Goal: Task Accomplishment & Management: Complete application form

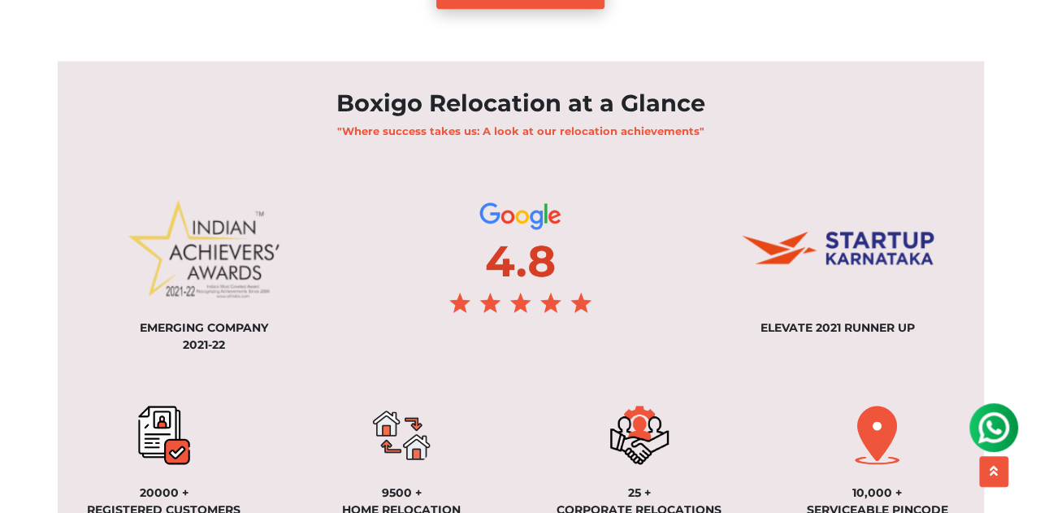
scroll to position [1219, 0]
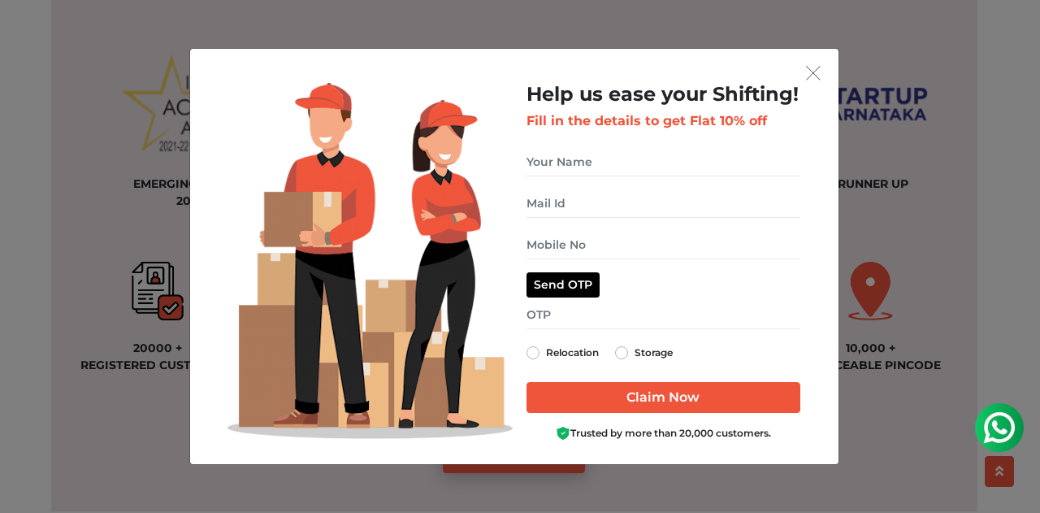
click at [546, 353] on label "Relocation" at bounding box center [572, 353] width 53 height 20
click at [535, 353] on input "Relocation" at bounding box center [533, 351] width 13 height 16
radio input "true"
click at [629, 357] on div "Storage" at bounding box center [644, 353] width 58 height 20
click at [635, 354] on label "Storage" at bounding box center [654, 353] width 38 height 20
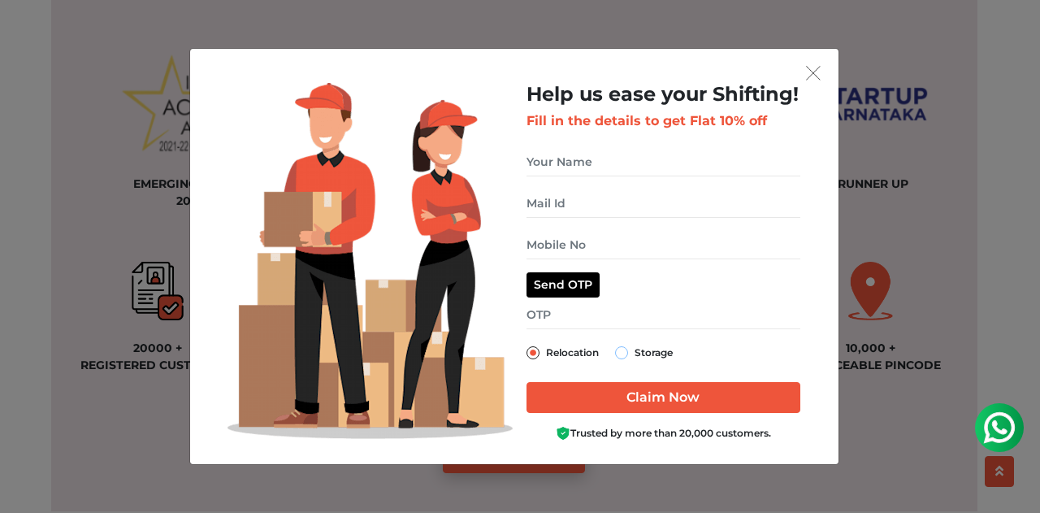
click at [624, 354] on input "Storage" at bounding box center [621, 351] width 13 height 16
radio input "true"
click at [546, 354] on label "Relocation" at bounding box center [572, 353] width 53 height 20
click at [533, 354] on input "Relocation" at bounding box center [533, 351] width 13 height 16
radio input "true"
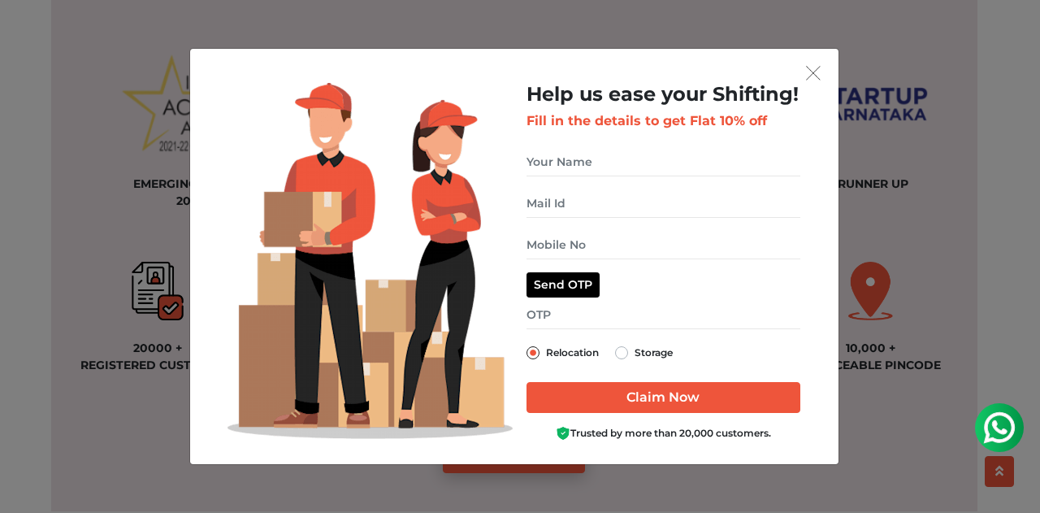
click at [635, 355] on label "Storage" at bounding box center [654, 353] width 38 height 20
click at [626, 355] on input "Storage" at bounding box center [621, 351] width 13 height 16
radio input "true"
click at [546, 350] on label "Relocation" at bounding box center [572, 353] width 53 height 20
click at [533, 350] on input "Relocation" at bounding box center [533, 351] width 13 height 16
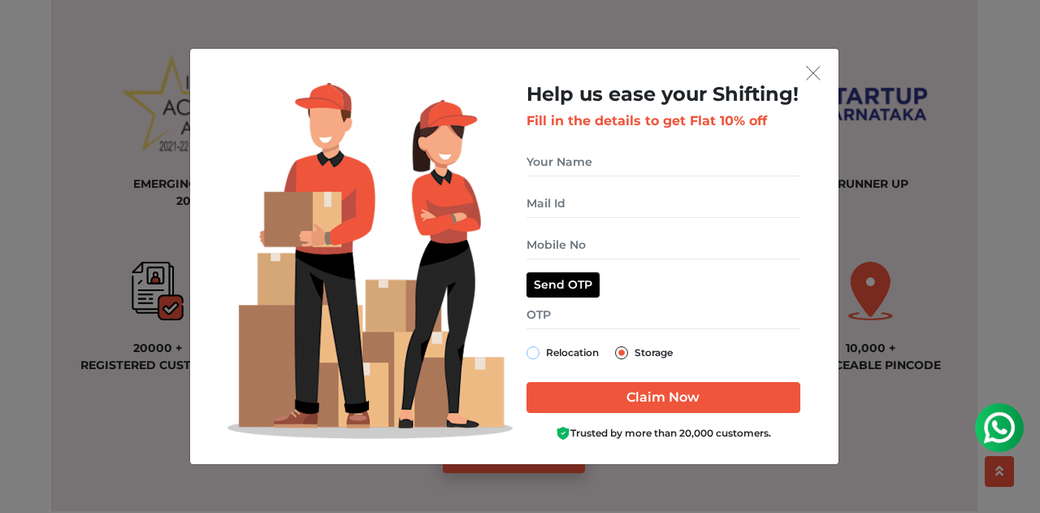
radio input "true"
click at [635, 358] on label "Storage" at bounding box center [654, 353] width 38 height 20
click at [626, 358] on input "Storage" at bounding box center [621, 351] width 13 height 16
radio input "true"
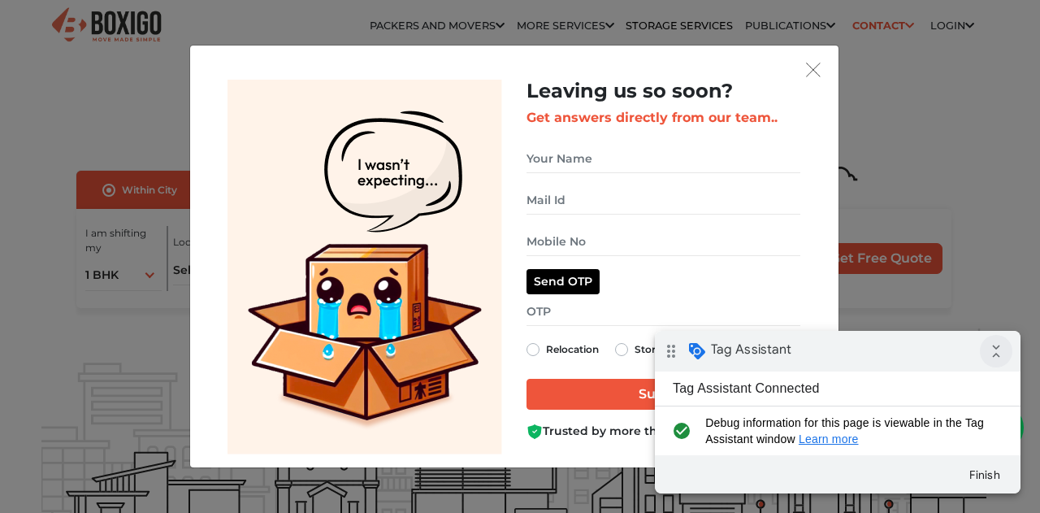
click at [992, 353] on icon "collapse_all" at bounding box center [996, 351] width 33 height 33
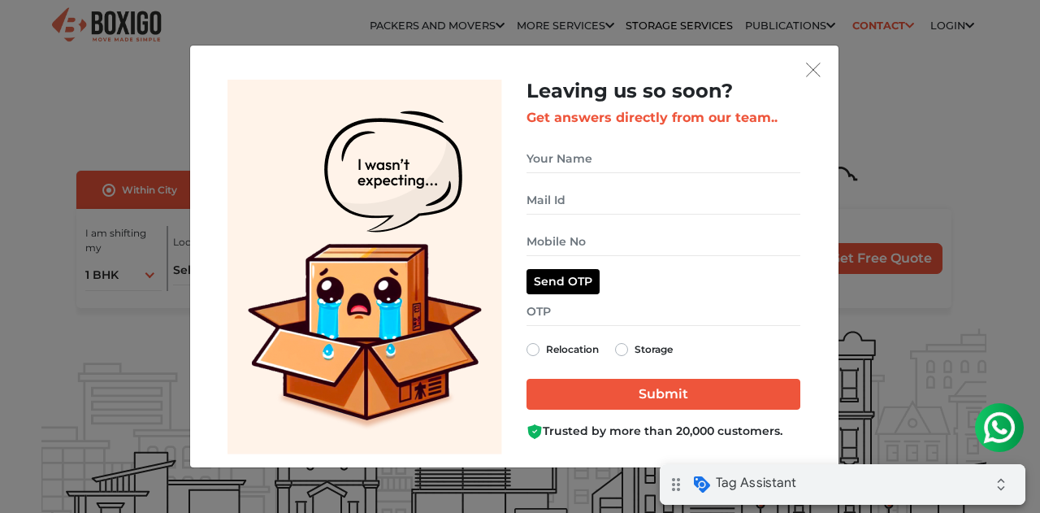
click at [749, 481] on span "Tag Assistant" at bounding box center [756, 483] width 80 height 16
click at [635, 351] on label "Storage" at bounding box center [654, 350] width 38 height 20
click at [626, 351] on input "Storage" at bounding box center [621, 348] width 13 height 16
radio input "true"
click at [567, 157] on input "get free quote dialog" at bounding box center [664, 159] width 274 height 28
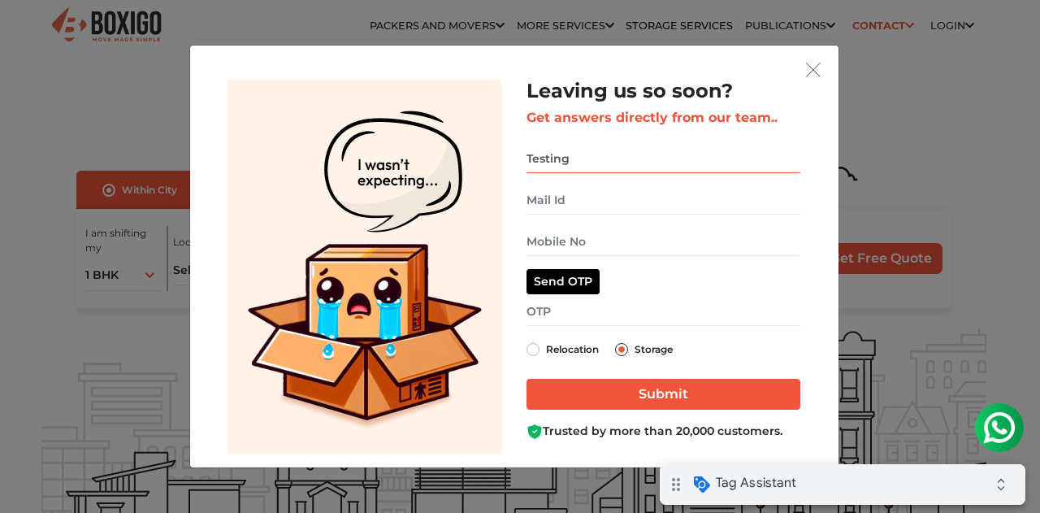
type input "Testing"
click at [588, 205] on input "get free quote dialog" at bounding box center [664, 200] width 274 height 28
type input "[EMAIL_ADDRESS][DOMAIN_NAME]"
click at [590, 228] on input "get free quote dialog" at bounding box center [664, 242] width 274 height 28
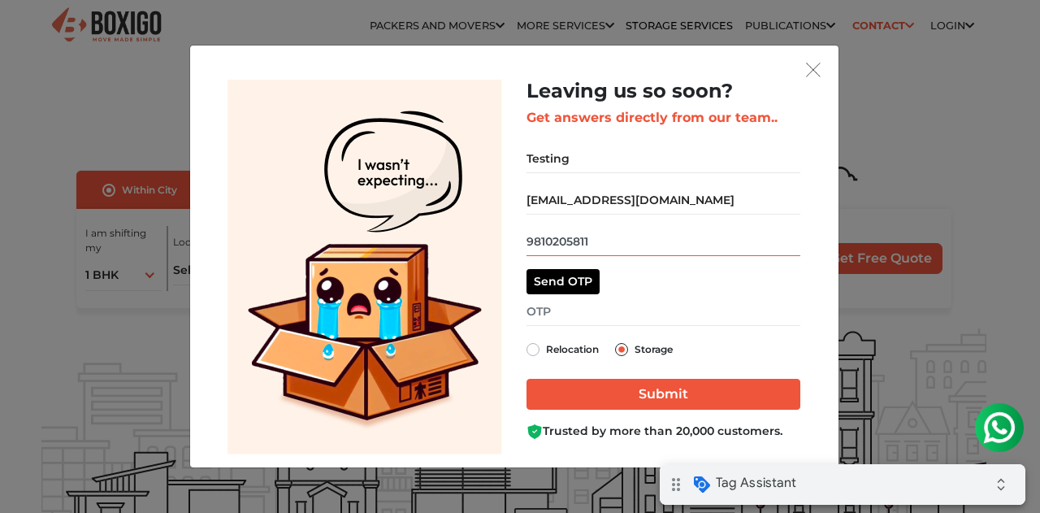
type input "9810205811"
click at [562, 279] on button "Send OTP" at bounding box center [563, 281] width 73 height 25
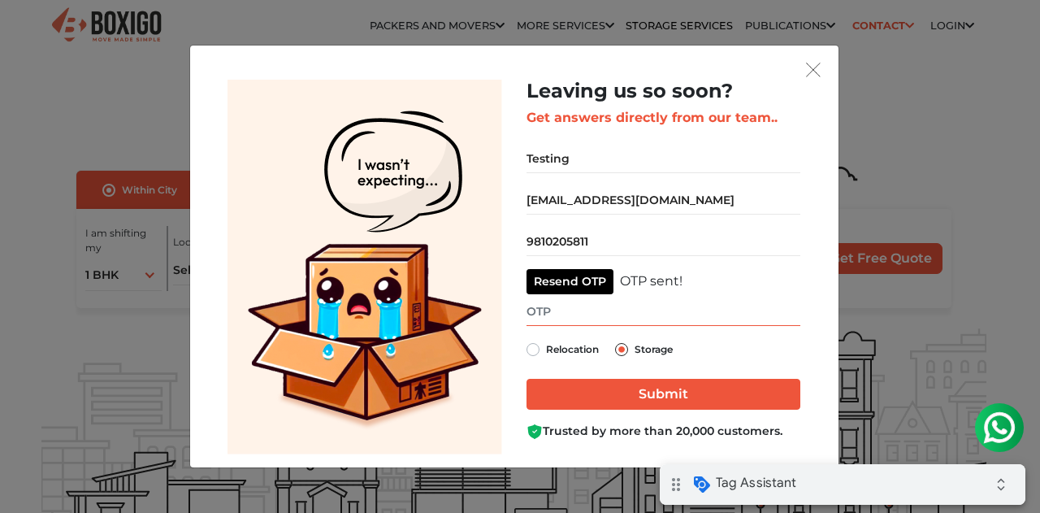
click at [593, 313] on input "get free quote dialog" at bounding box center [664, 311] width 274 height 28
type input "1795"
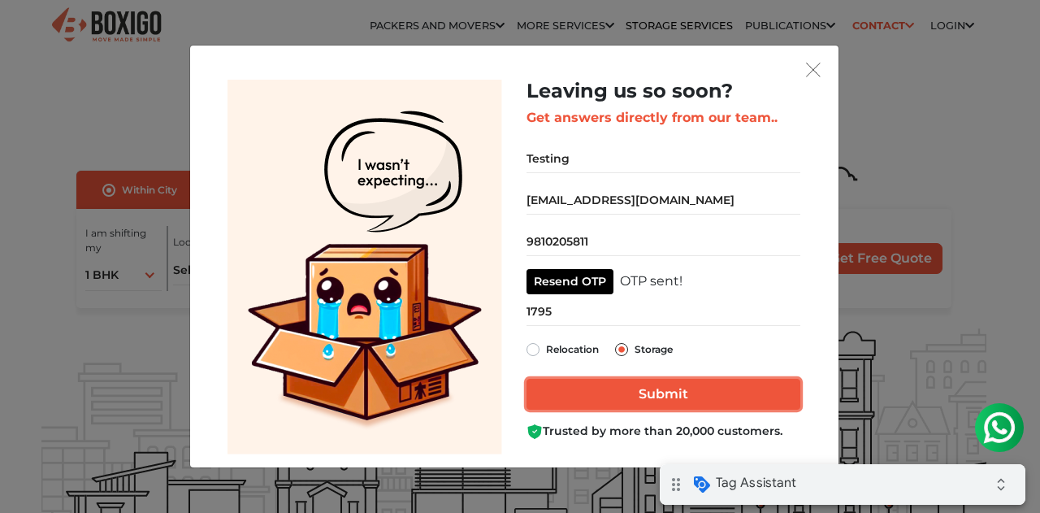
click at [644, 395] on input "Submit" at bounding box center [664, 394] width 274 height 31
